Goal: Transaction & Acquisition: Book appointment/travel/reservation

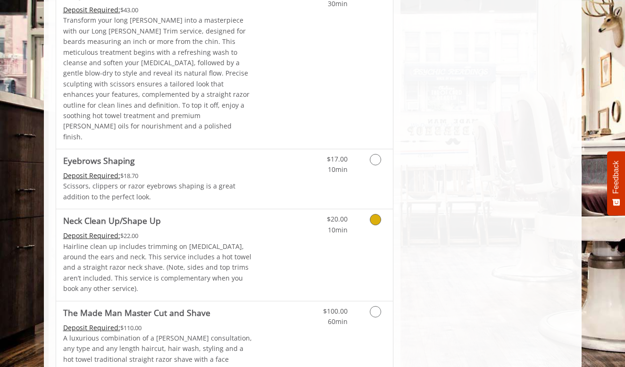
scroll to position [1398, 0]
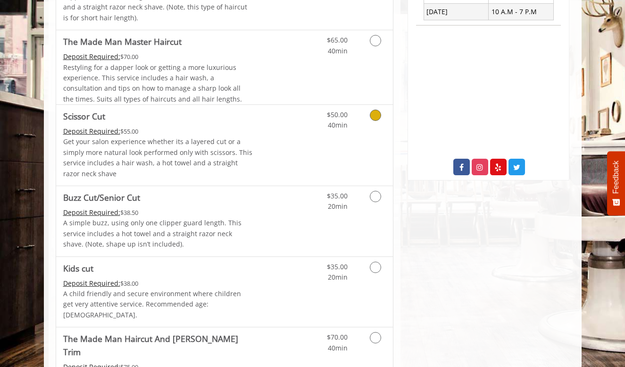
click at [378, 120] on link "Grooming services" at bounding box center [374, 118] width 24 height 26
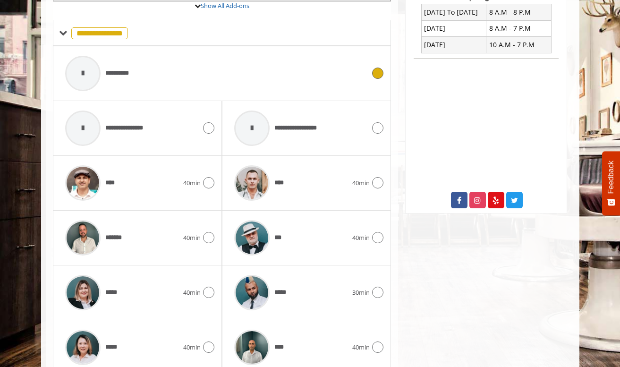
scroll to position [375, 0]
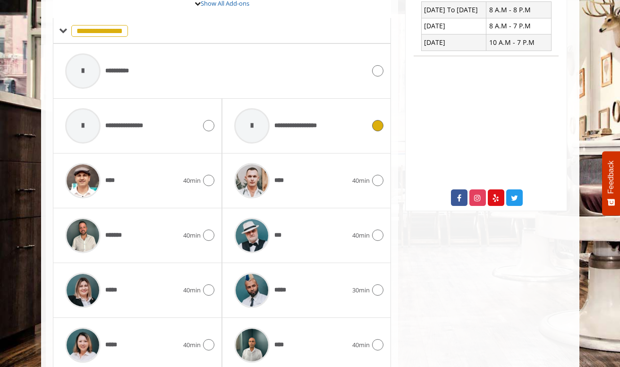
click at [279, 125] on span "**********" at bounding box center [301, 126] width 54 height 10
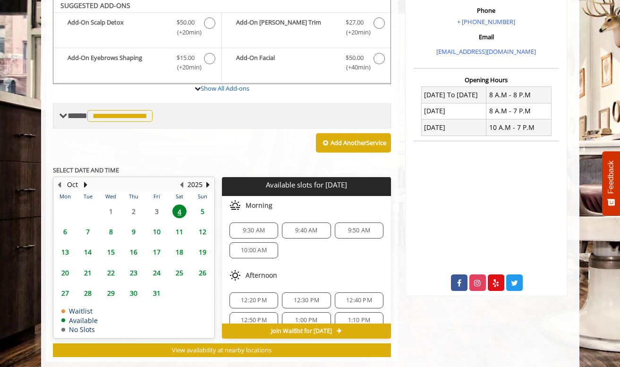
scroll to position [287, 0]
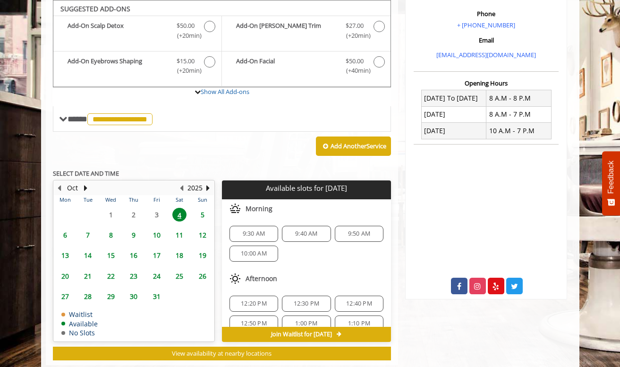
click at [256, 230] on span "9:30 AM" at bounding box center [254, 234] width 22 height 8
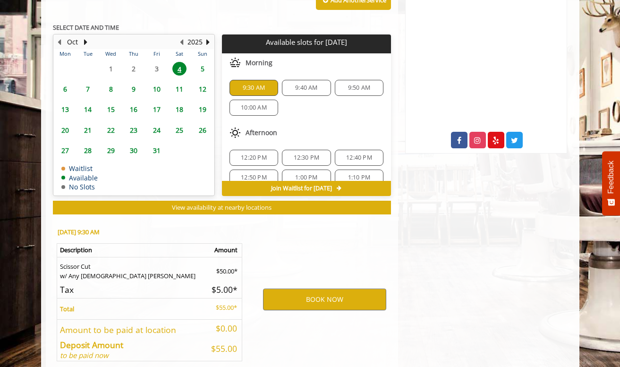
scroll to position [478, 0]
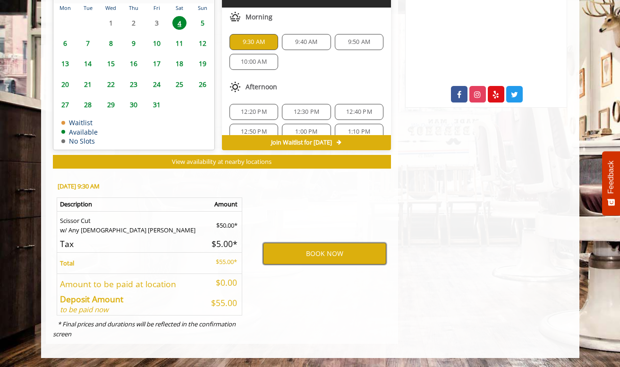
click at [301, 258] on button "BOOK NOW" at bounding box center [324, 254] width 123 height 22
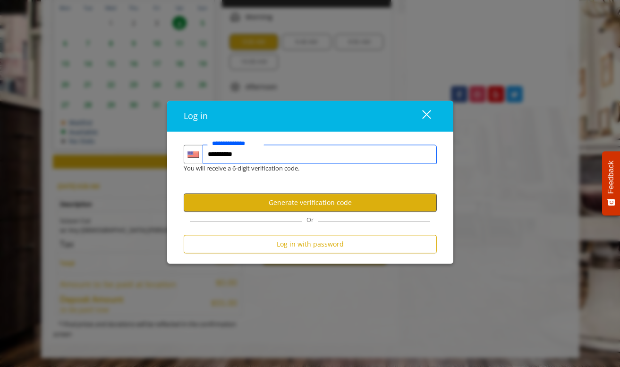
type input "**********"
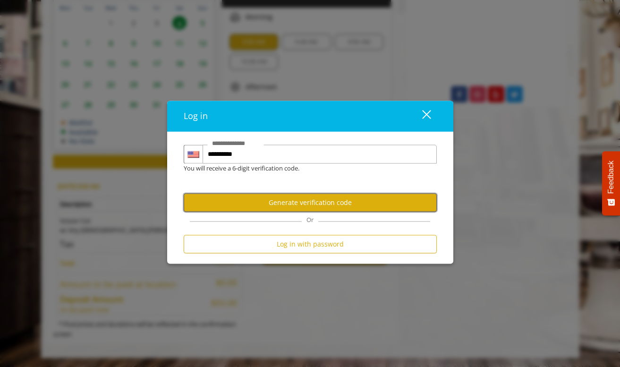
click at [325, 201] on button "Generate verification code" at bounding box center [310, 202] width 253 height 18
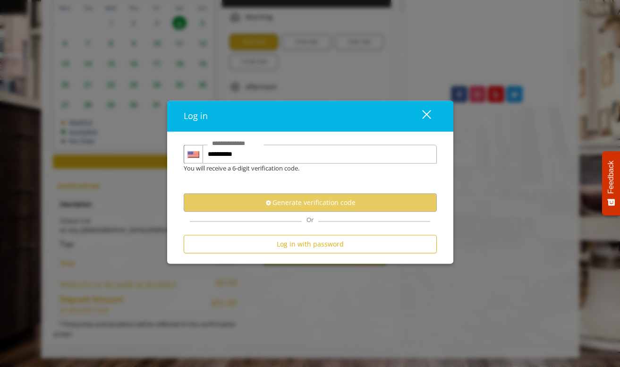
scroll to position [0, 0]
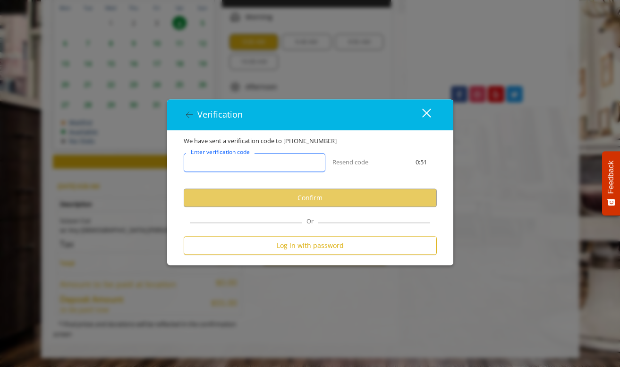
click at [246, 169] on input "Enter verification code" at bounding box center [255, 162] width 142 height 19
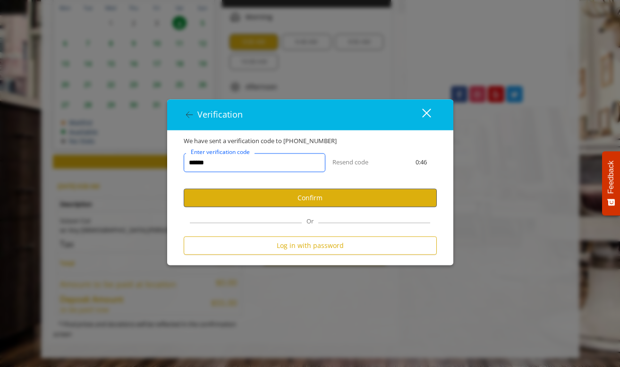
type input "******"
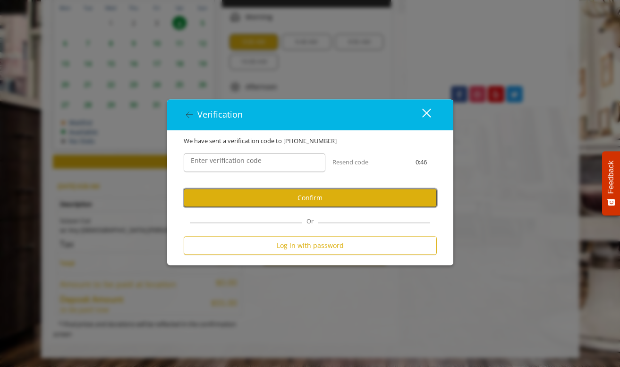
click at [285, 196] on button "Confirm" at bounding box center [310, 197] width 253 height 18
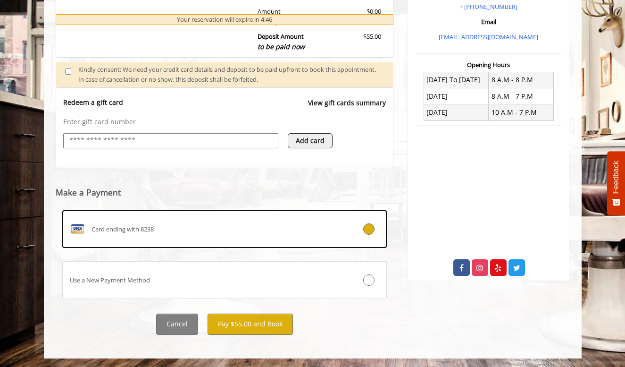
scroll to position [306, 0]
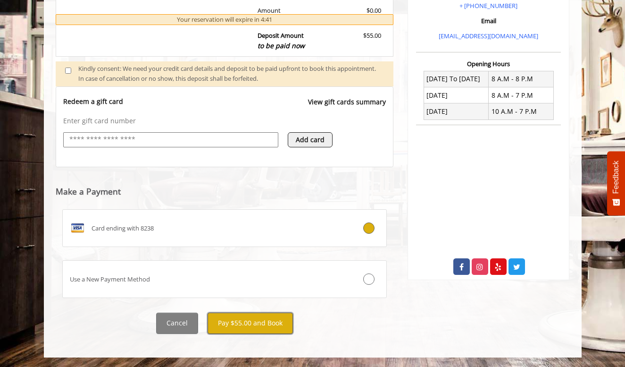
click at [253, 327] on button "Pay $55.00 and Book" at bounding box center [250, 323] width 85 height 21
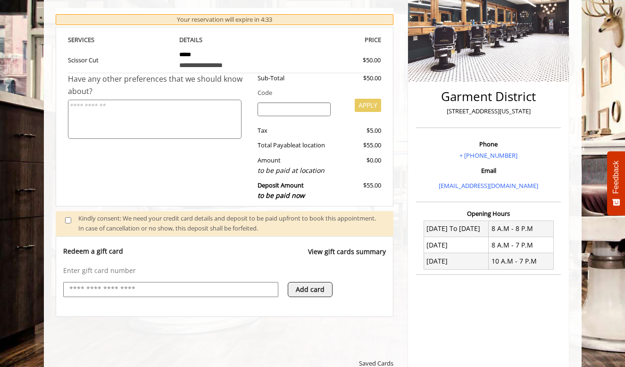
scroll to position [157, 0]
